Goal: Information Seeking & Learning: Check status

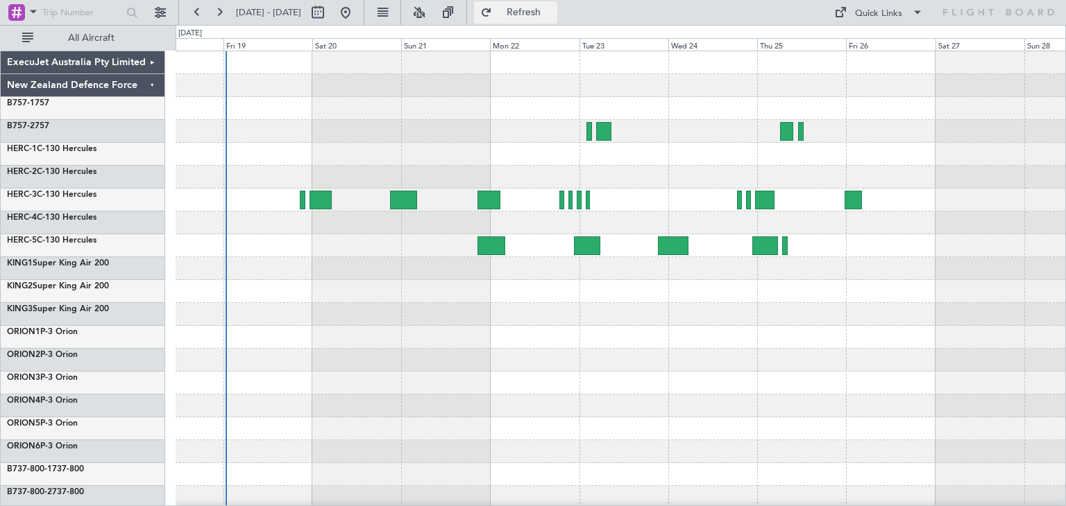
click at [547, 18] on button "Refresh" at bounding box center [515, 12] width 83 height 22
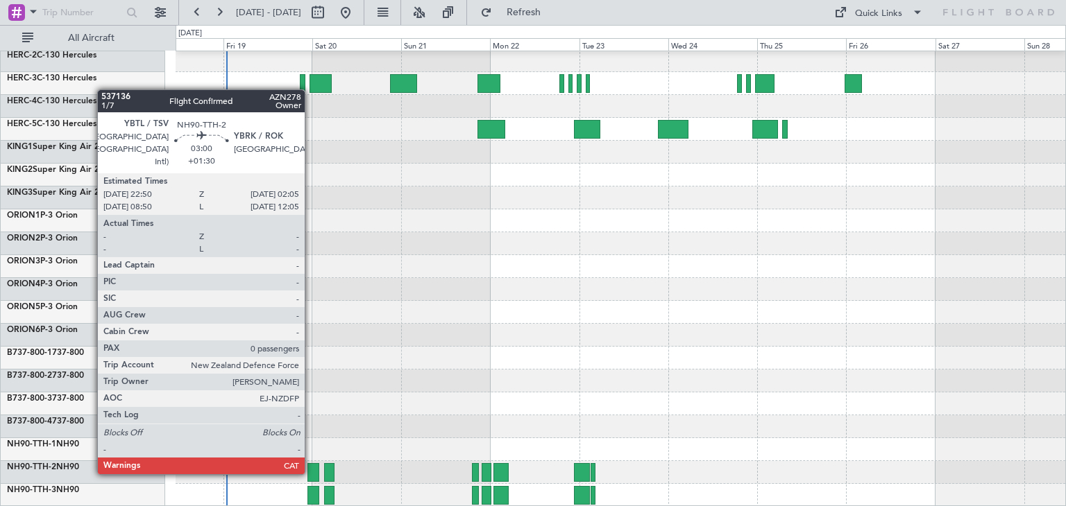
click at [311, 472] on div at bounding box center [313, 472] width 12 height 19
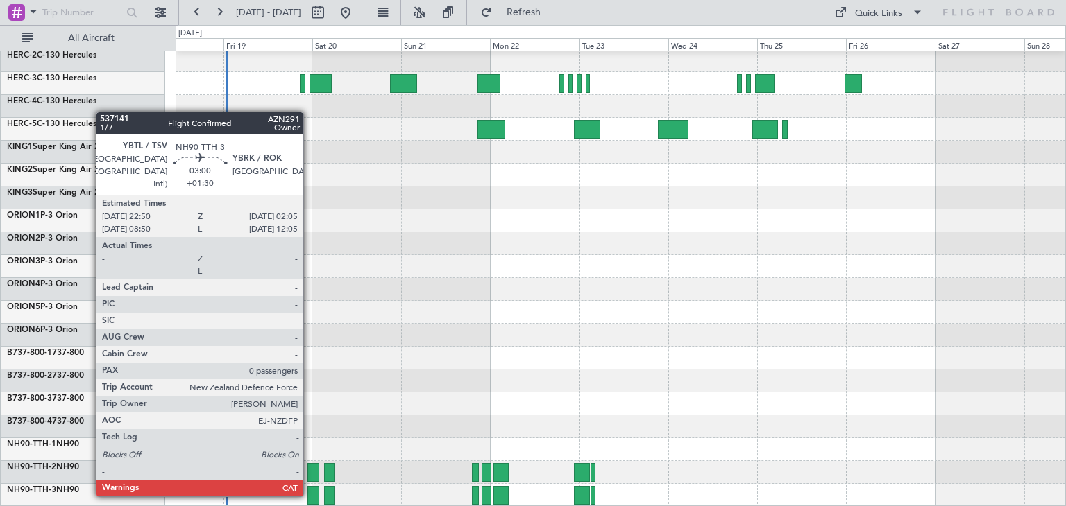
click at [309, 494] on div at bounding box center [313, 495] width 12 height 19
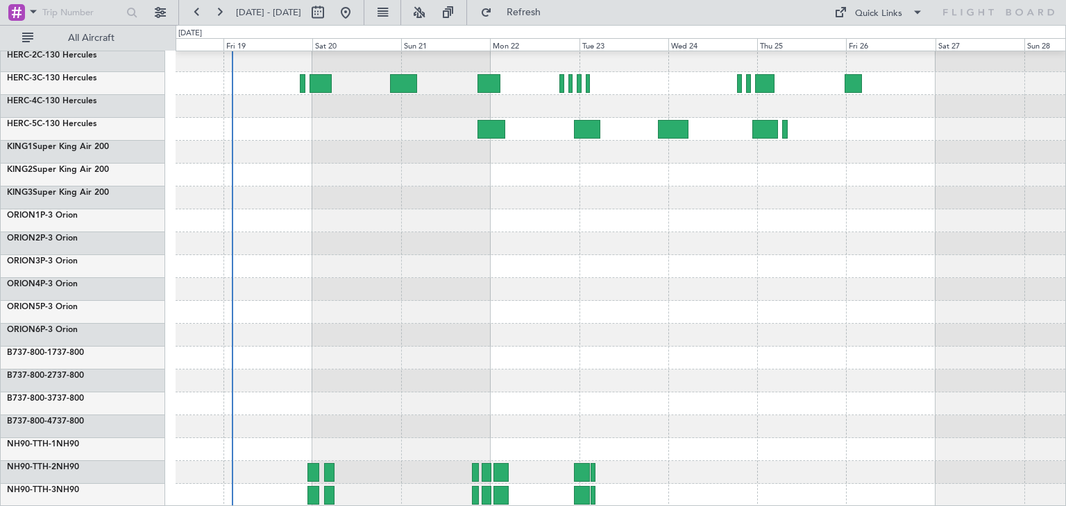
scroll to position [0, 0]
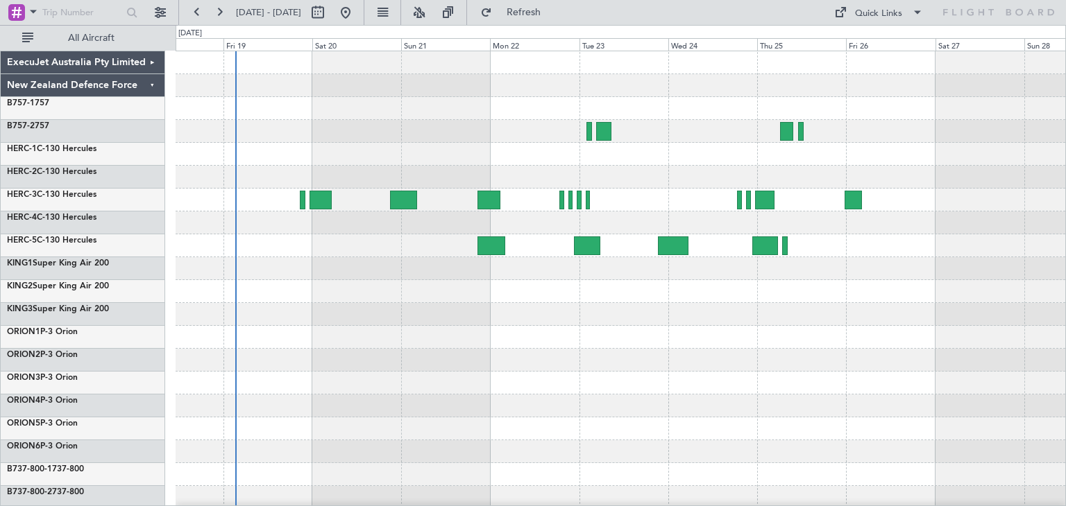
click at [151, 65] on div "ExecuJet Australia Pty Limited" at bounding box center [83, 62] width 164 height 23
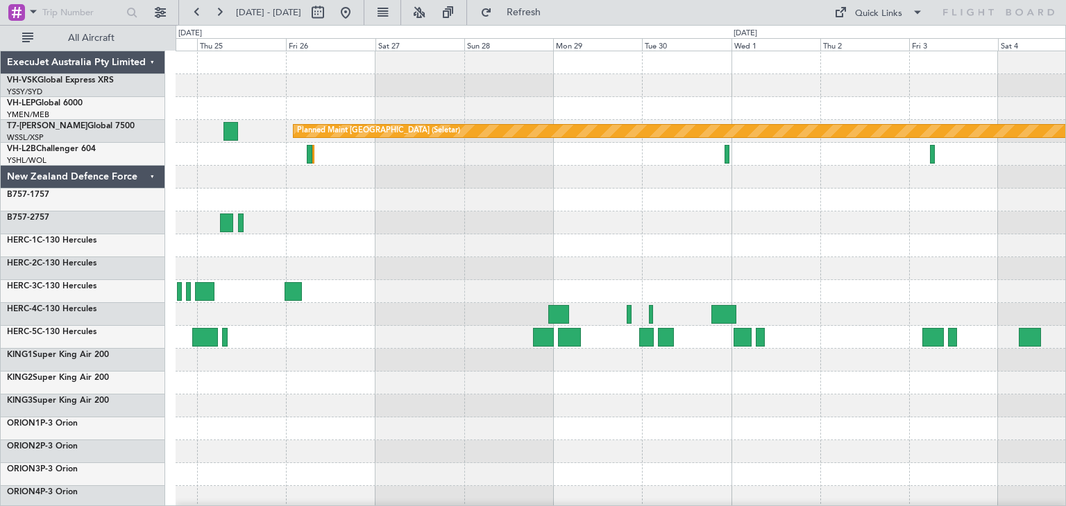
click at [215, 228] on div "Planned Maint Sydney ([PERSON_NAME] Intl) Planned Maint [GEOGRAPHIC_DATA] (Sele…" at bounding box center [620, 383] width 889 height 664
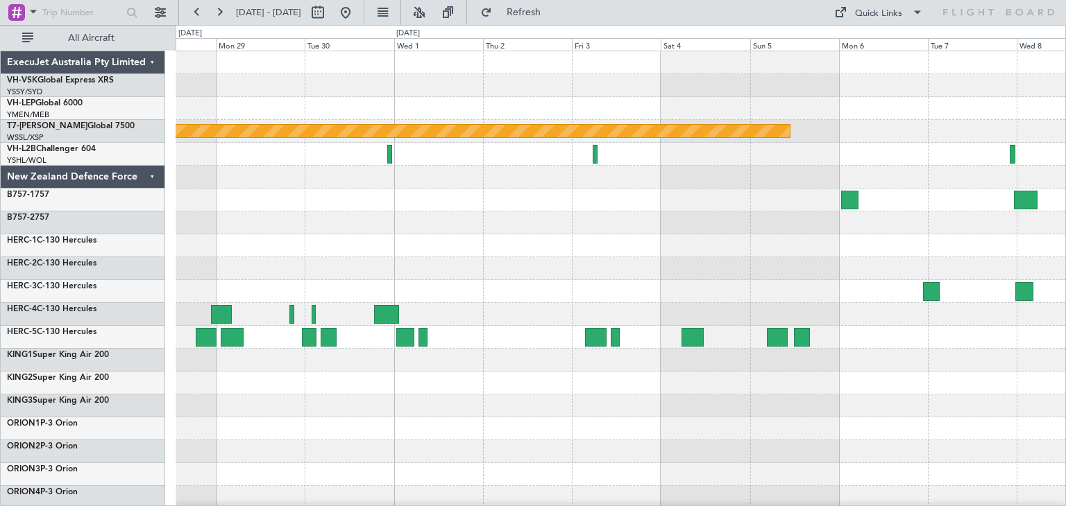
click at [250, 234] on div "Planned Maint [GEOGRAPHIC_DATA] (Seletar)" at bounding box center [620, 383] width 889 height 664
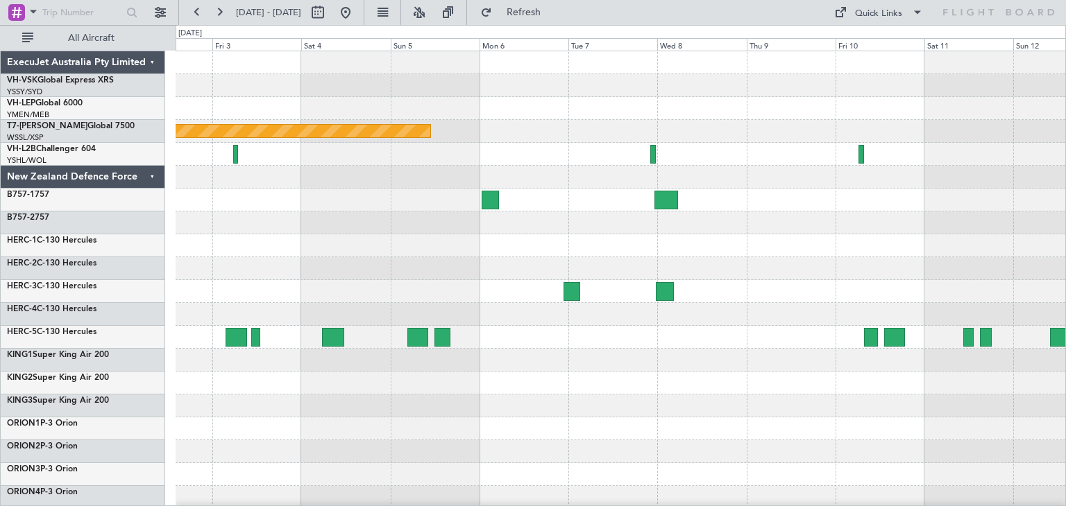
click at [397, 214] on div "Planned Maint [GEOGRAPHIC_DATA] (Seletar)" at bounding box center [620, 383] width 889 height 664
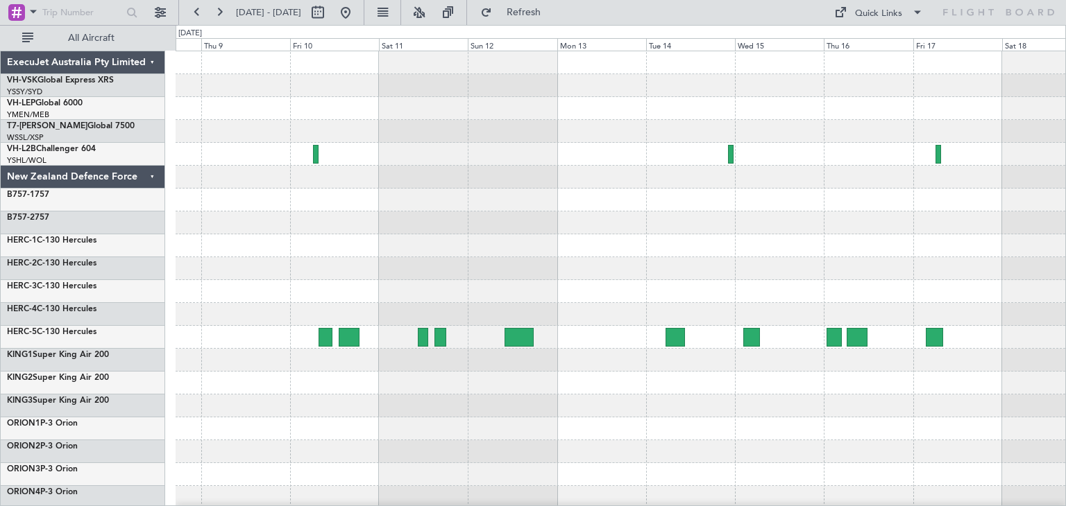
click at [204, 222] on div at bounding box center [620, 383] width 889 height 664
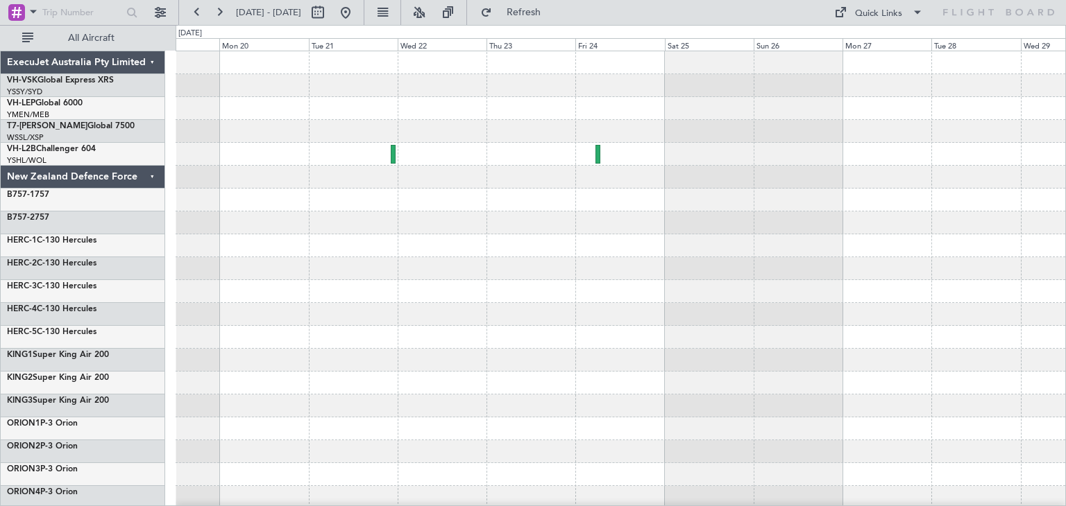
click at [63, 259] on div "ExecuJet Australia Pty Limited VH-VSK Global Express XRS YSSY/SYD [GEOGRAPHIC_D…" at bounding box center [533, 265] width 1066 height 481
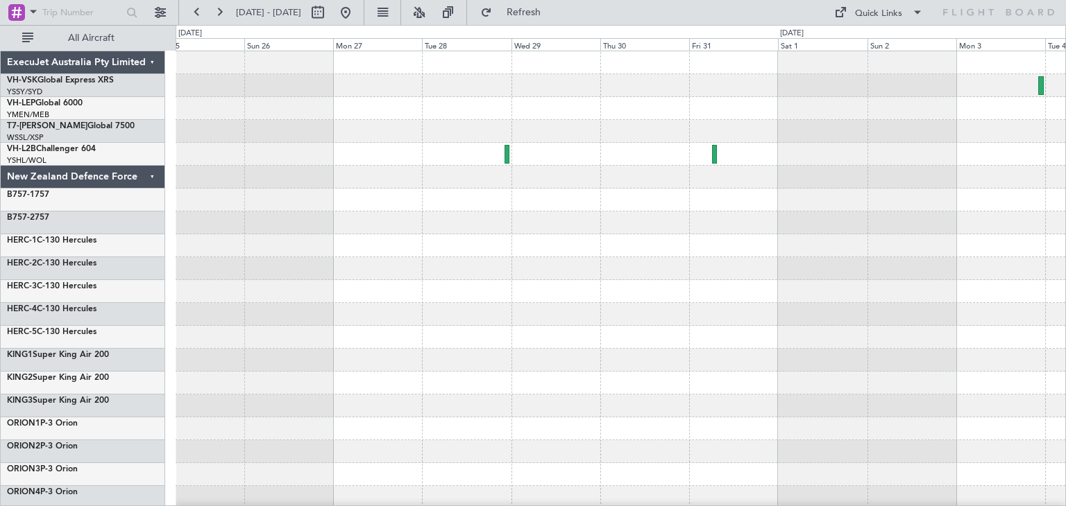
click at [96, 295] on div "ExecuJet Australia Pty Limited VH-VSK Global Express XRS YSSY/SYD [GEOGRAPHIC_D…" at bounding box center [533, 265] width 1066 height 481
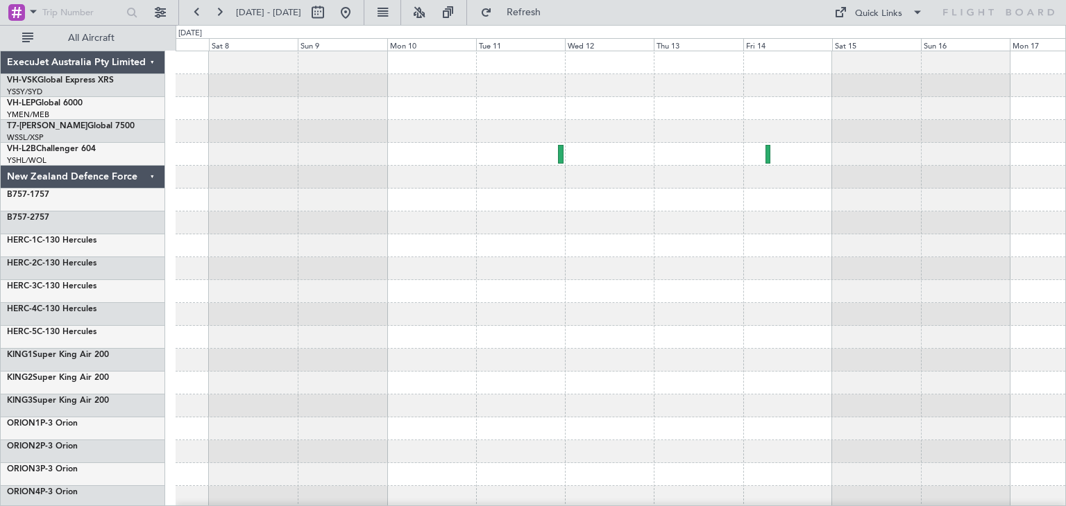
click at [0, 373] on html "[DATE] - [DATE] Refresh Quick Links All Aircraft ExecuJet Australia Pty Limited…" at bounding box center [533, 253] width 1066 height 506
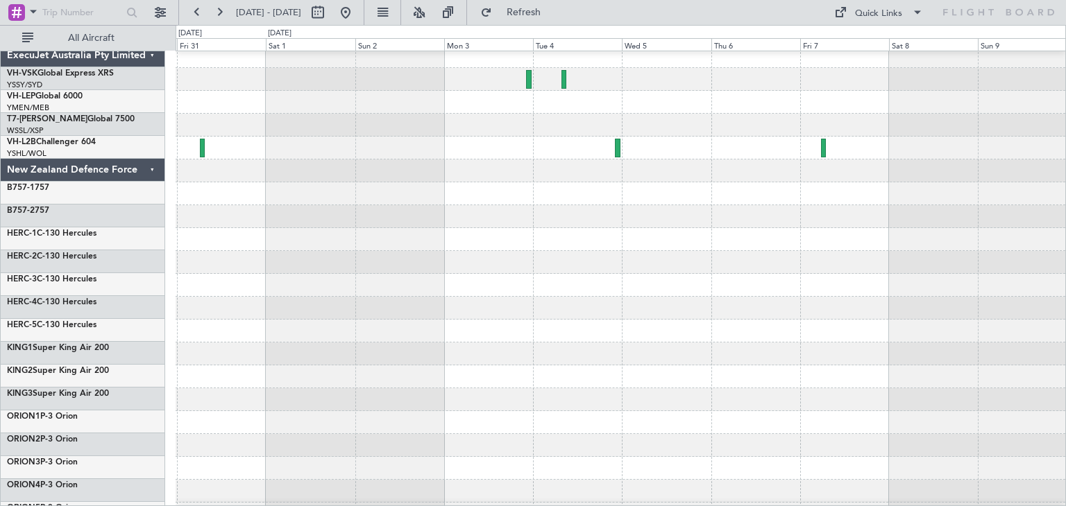
click at [1065, 287] on div "ExecuJet Australia Pty Limited VH-VSK Global Express XRS YSSY/SYD [GEOGRAPHIC_D…" at bounding box center [533, 265] width 1066 height 481
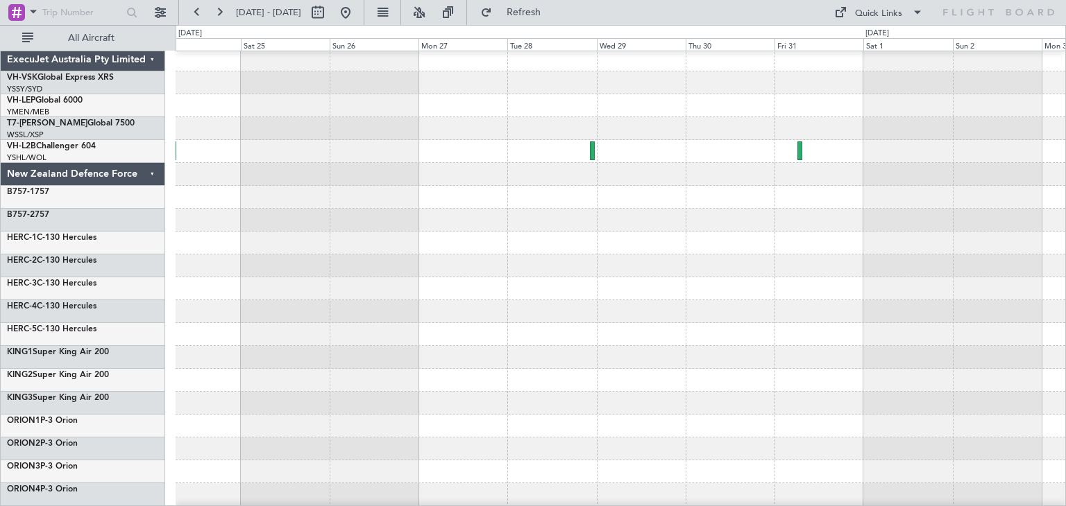
click at [1065, 295] on div "ExecuJet Australia Pty Limited VH-VSK Global Express XRS YSSY/SYD [GEOGRAPHIC_D…" at bounding box center [533, 265] width 1066 height 481
click at [1065, 313] on div "ExecuJet Australia Pty Limited VH-VSK Global Express XRS YSSY/SYD [GEOGRAPHIC_D…" at bounding box center [533, 265] width 1066 height 481
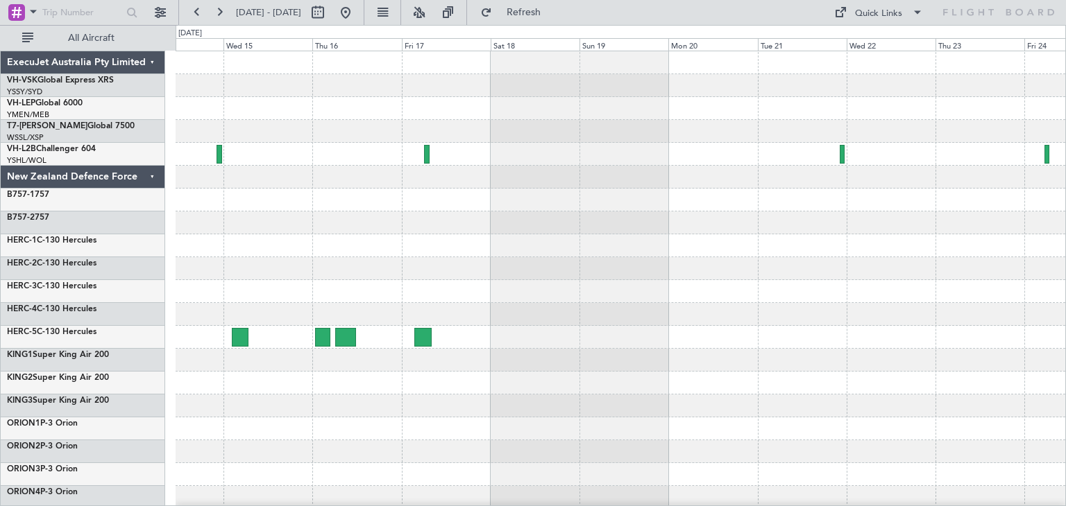
click at [1025, 322] on div at bounding box center [620, 314] width 889 height 23
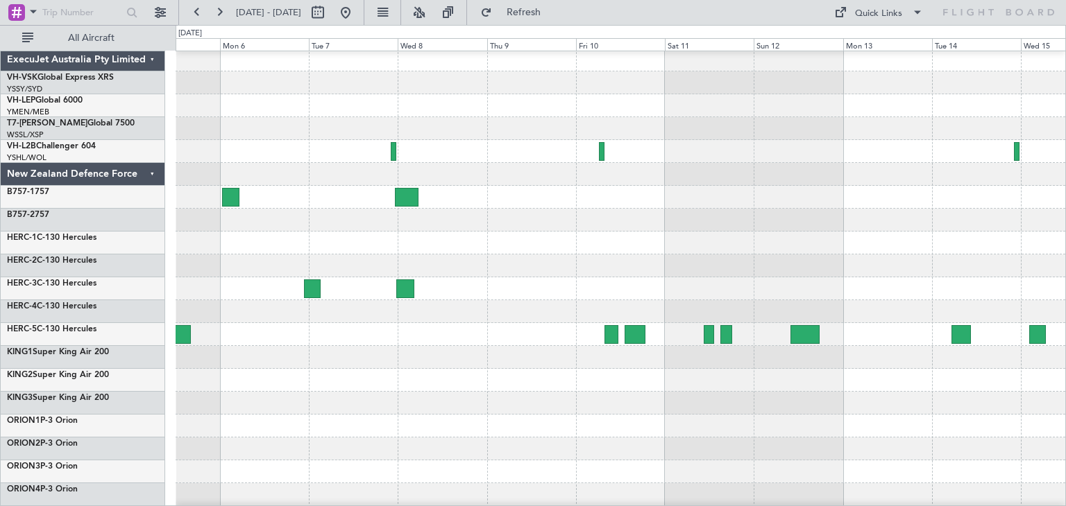
scroll to position [2, 0]
click at [608, 388] on div at bounding box center [620, 381] width 889 height 23
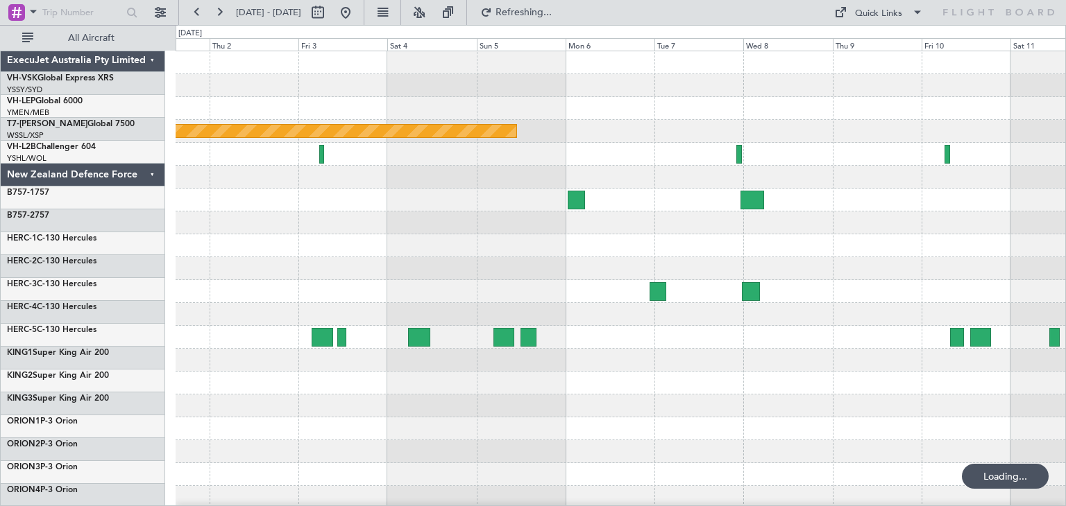
click at [1020, 392] on div at bounding box center [620, 383] width 889 height 23
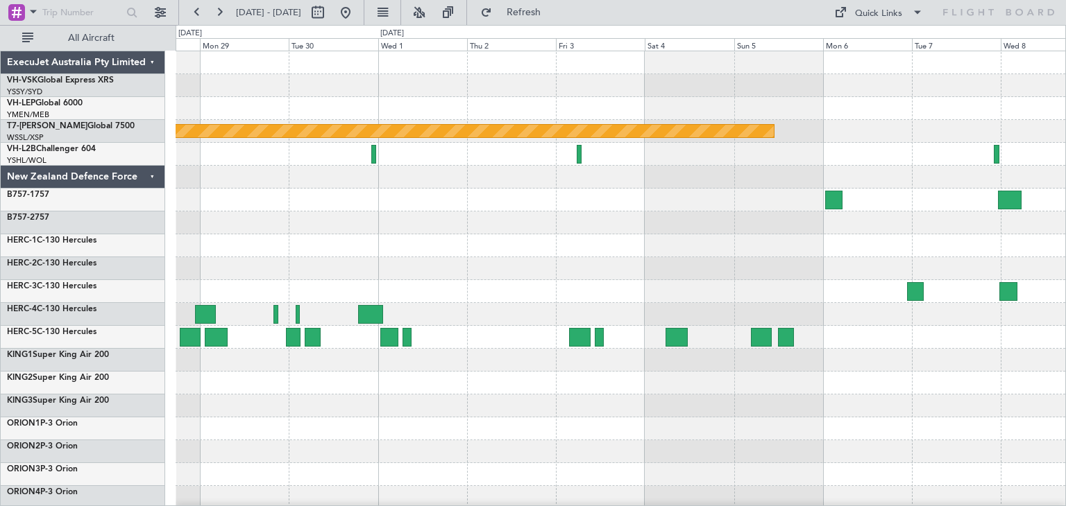
click at [150, 56] on div "ExecuJet Australia Pty Limited" at bounding box center [83, 62] width 164 height 23
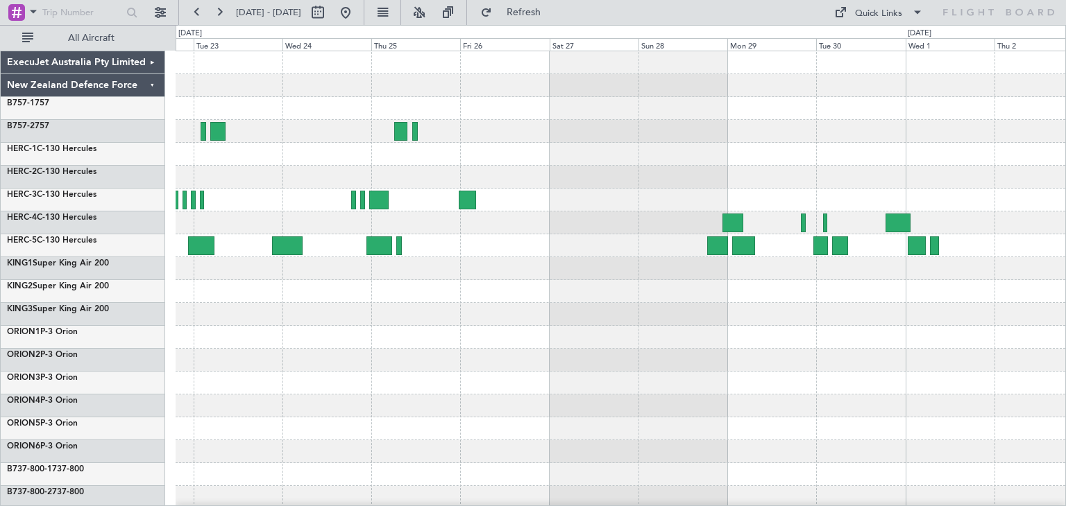
click at [846, 361] on div at bounding box center [620, 337] width 889 height 572
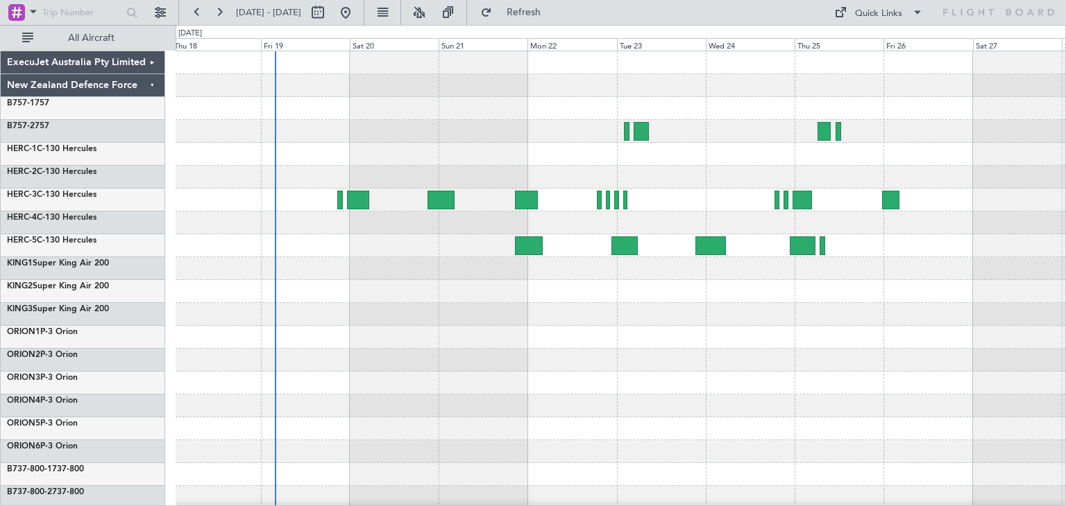
click at [472, 273] on div at bounding box center [620, 337] width 889 height 572
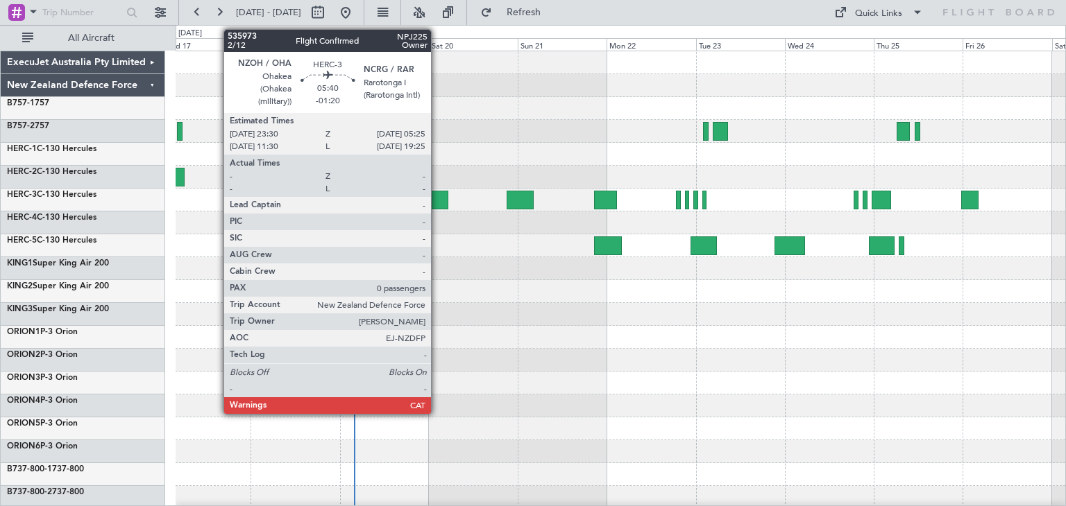
click at [437, 194] on div at bounding box center [437, 200] width 22 height 19
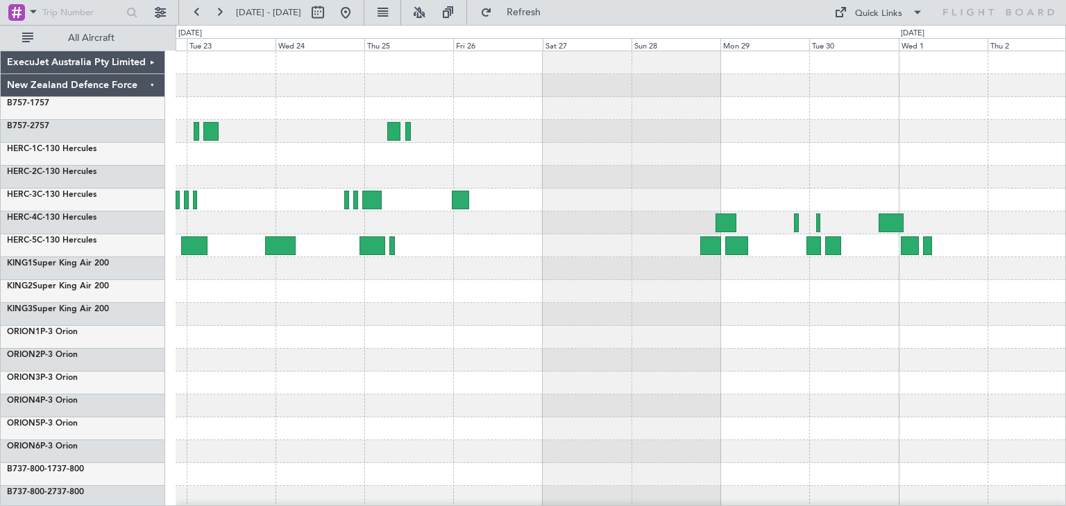
click at [350, 359] on div at bounding box center [620, 337] width 889 height 572
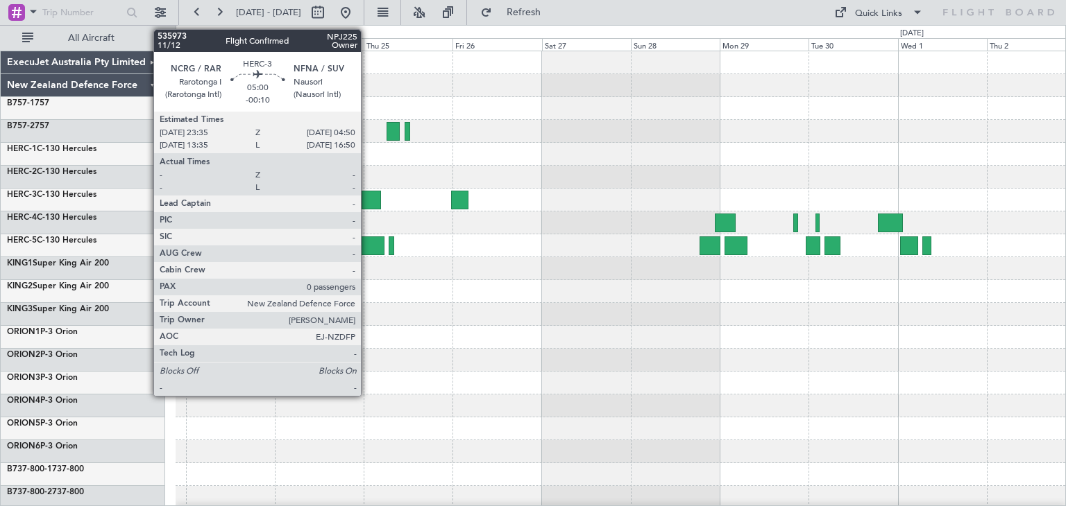
click at [367, 194] on div at bounding box center [371, 200] width 20 height 19
